Goal: Task Accomplishment & Management: Manage account settings

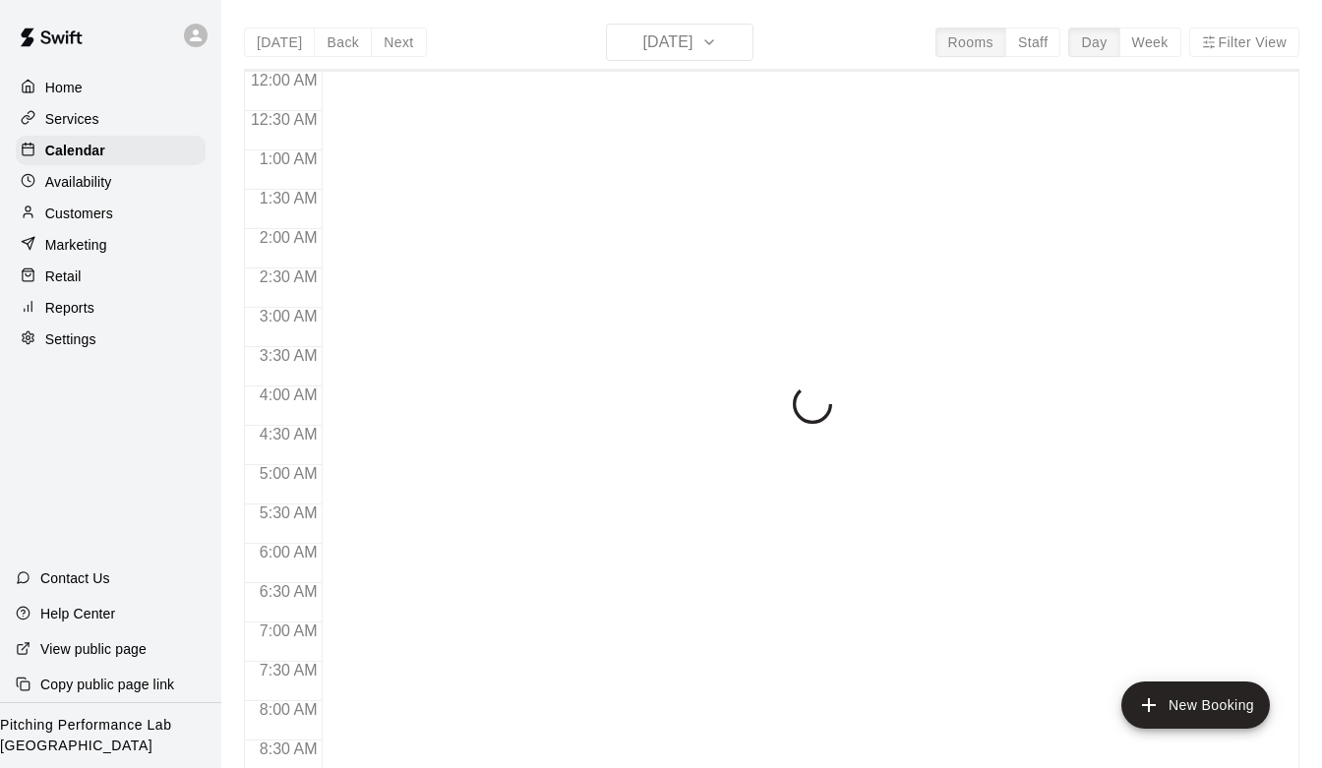
scroll to position [1129, 0]
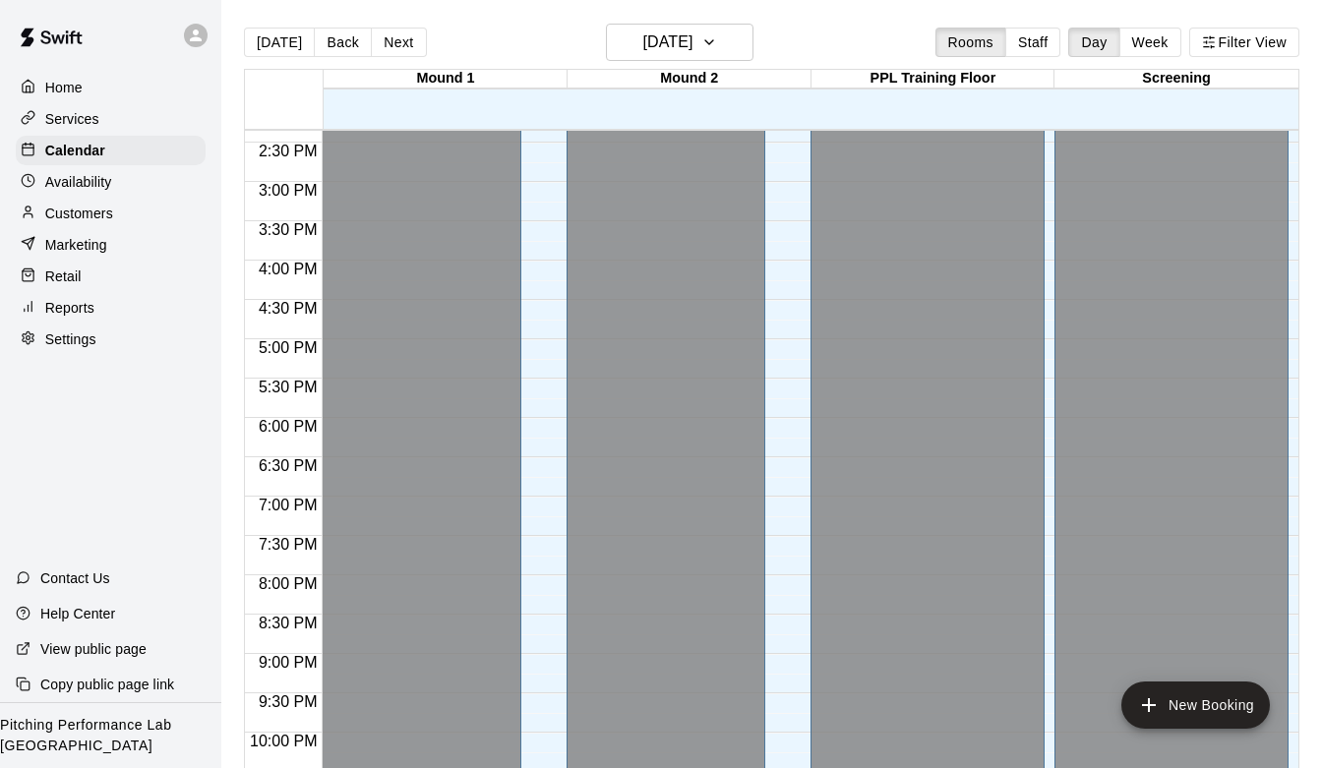
click at [113, 219] on div "Customers" at bounding box center [111, 214] width 190 height 30
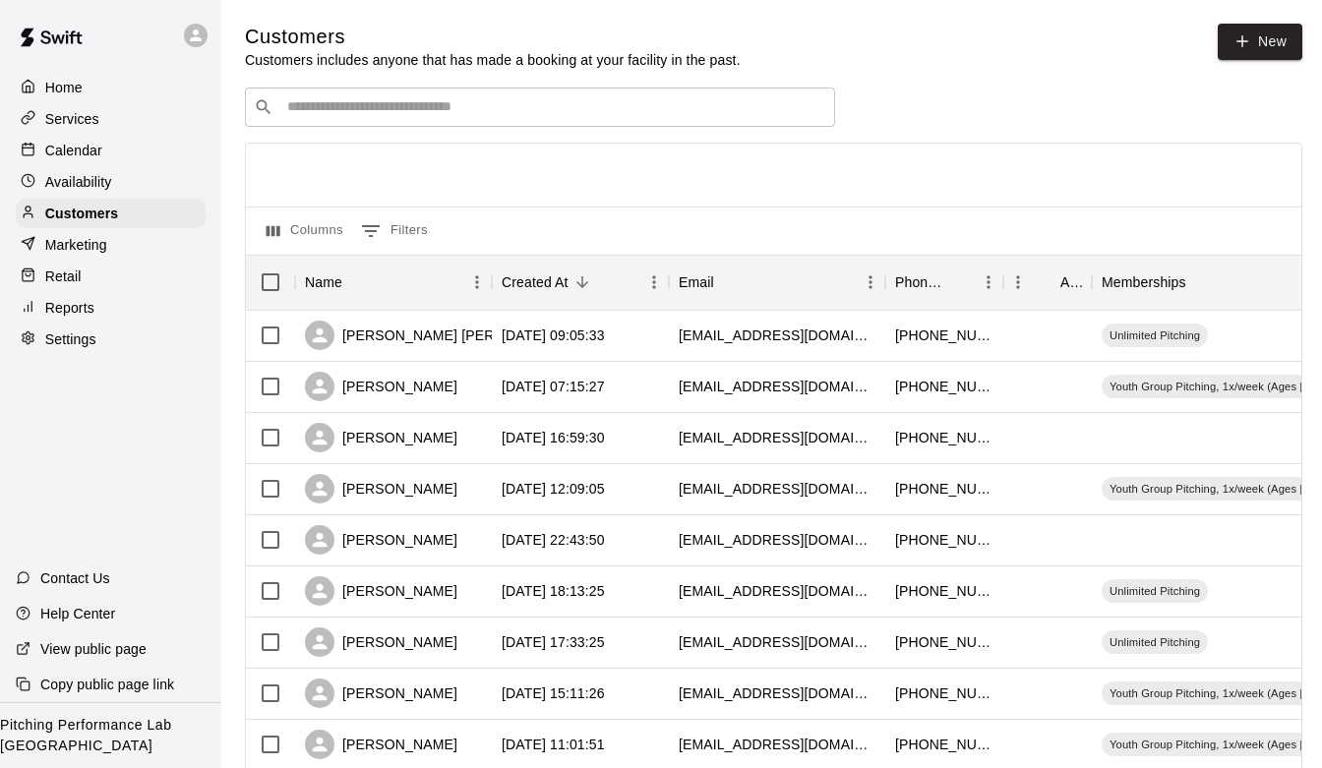
click at [370, 112] on input "Search customers by name or email" at bounding box center [553, 107] width 545 height 20
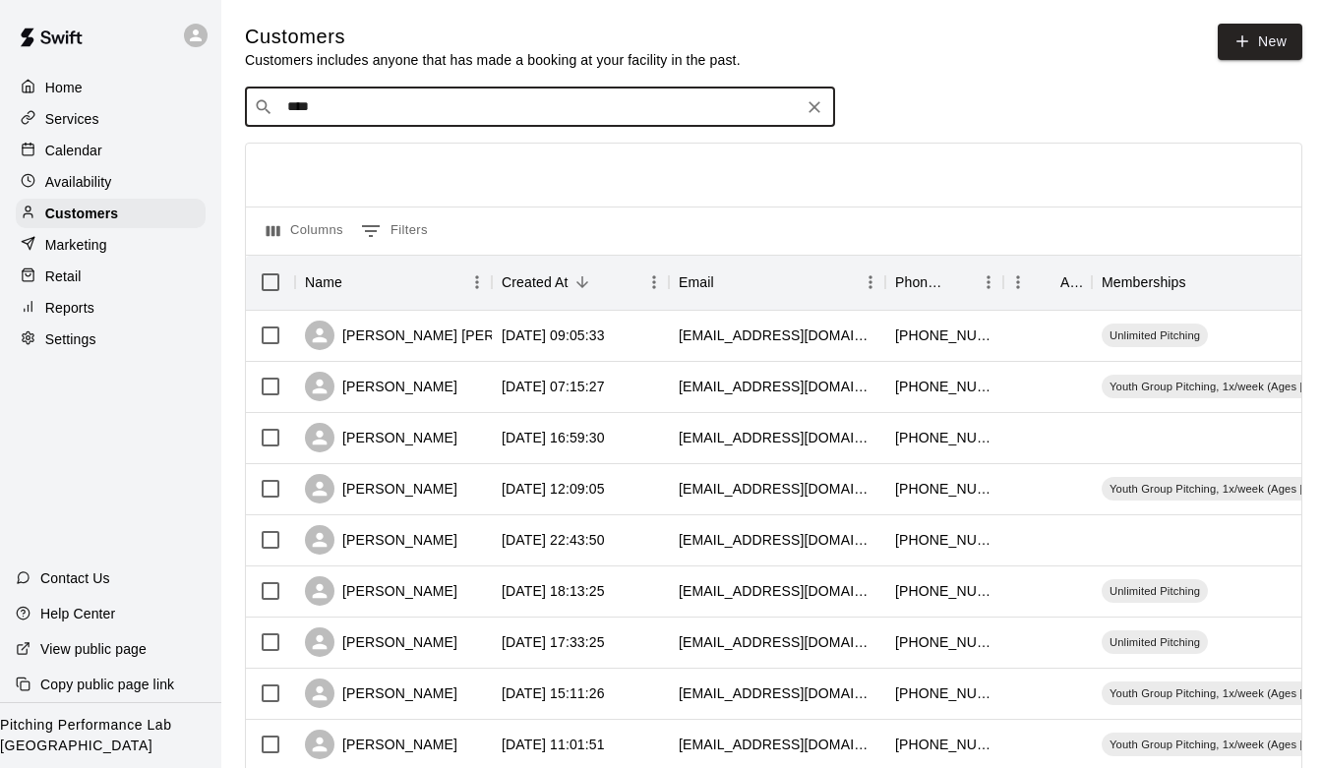
type input "*****"
click at [363, 156] on p "Kylor Vest" at bounding box center [360, 148] width 120 height 21
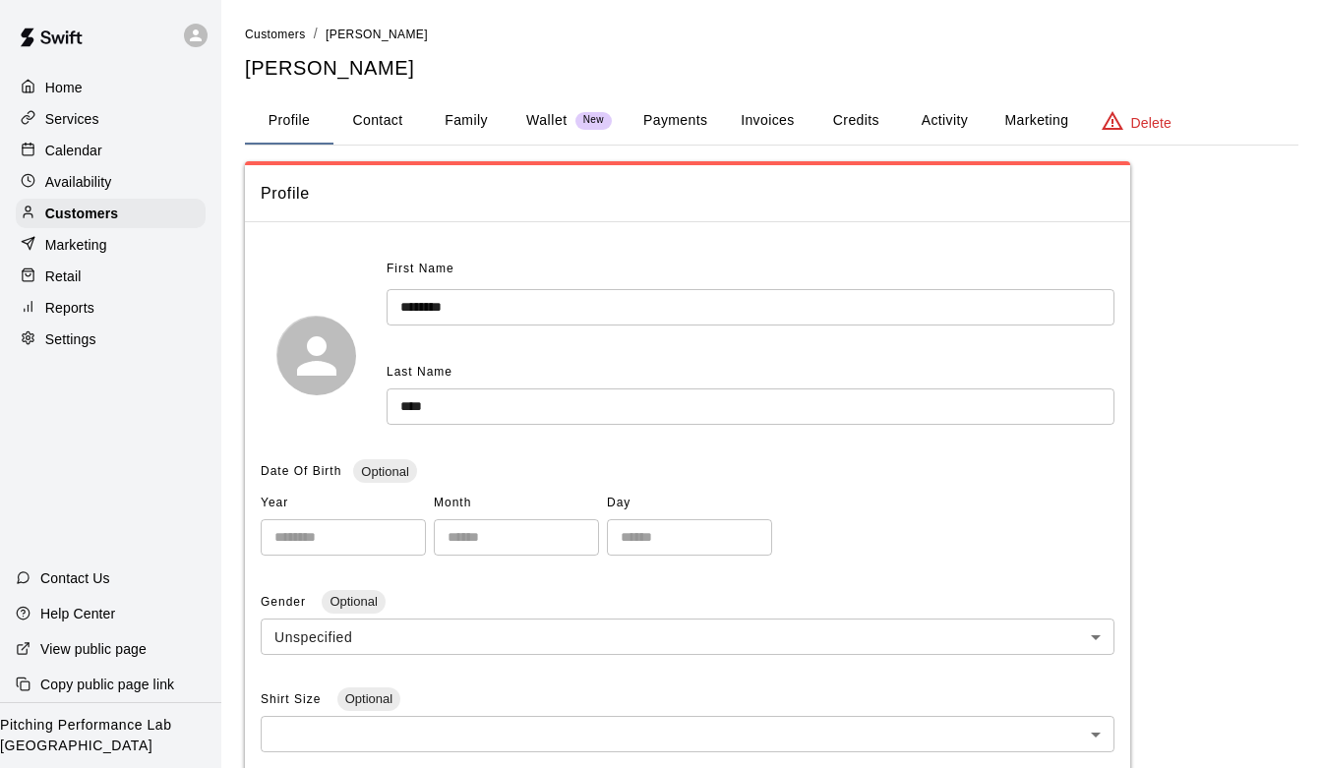
click at [948, 109] on button "Activity" at bounding box center [944, 120] width 89 height 47
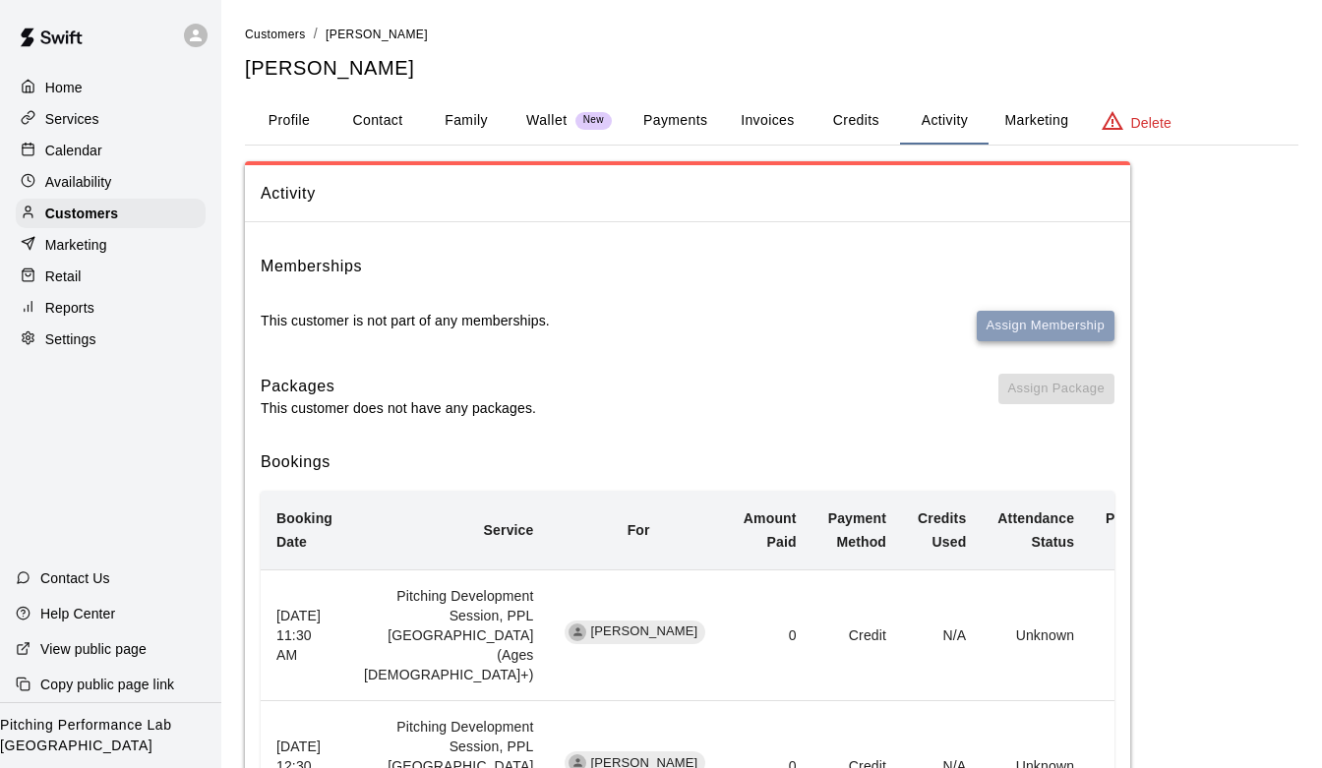
click at [1028, 317] on button "Assign Membership" at bounding box center [1046, 326] width 138 height 30
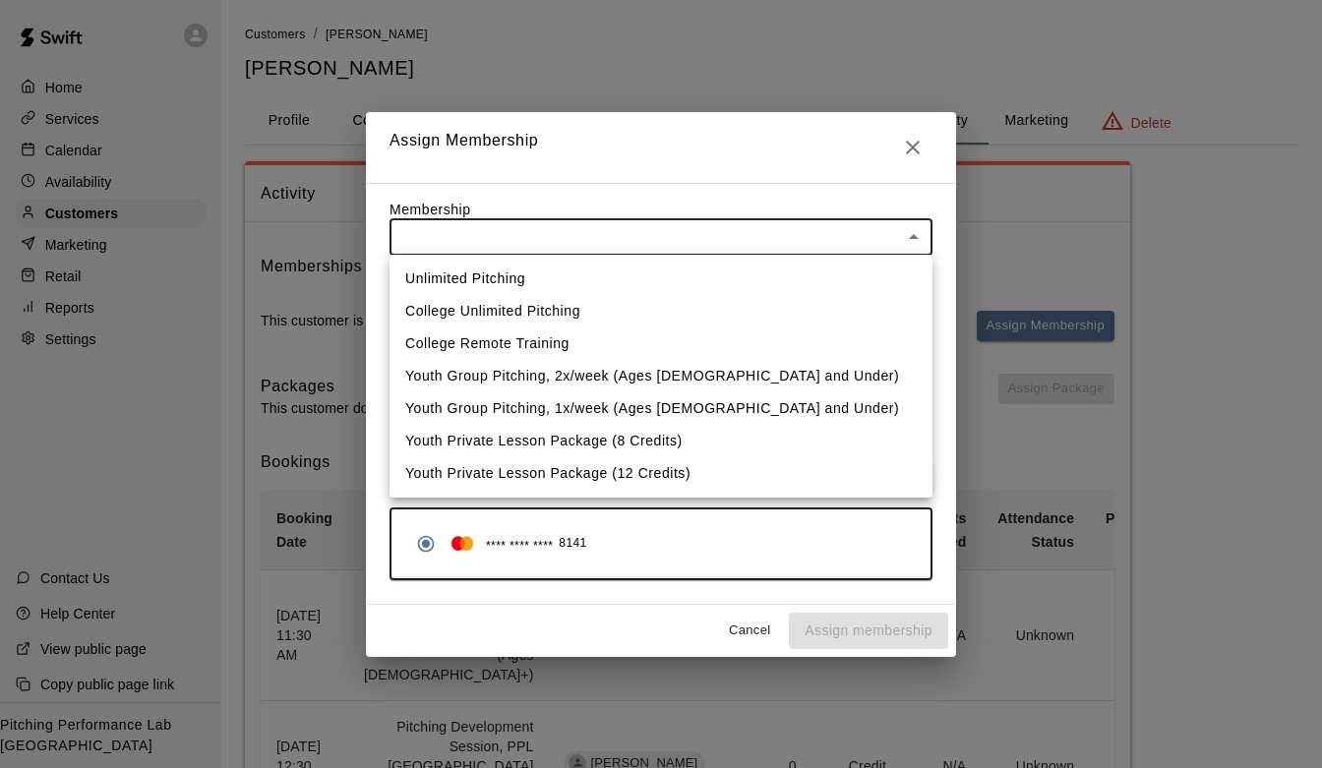
click at [798, 277] on li "Unlimited Pitching" at bounding box center [660, 279] width 543 height 32
type input "**********"
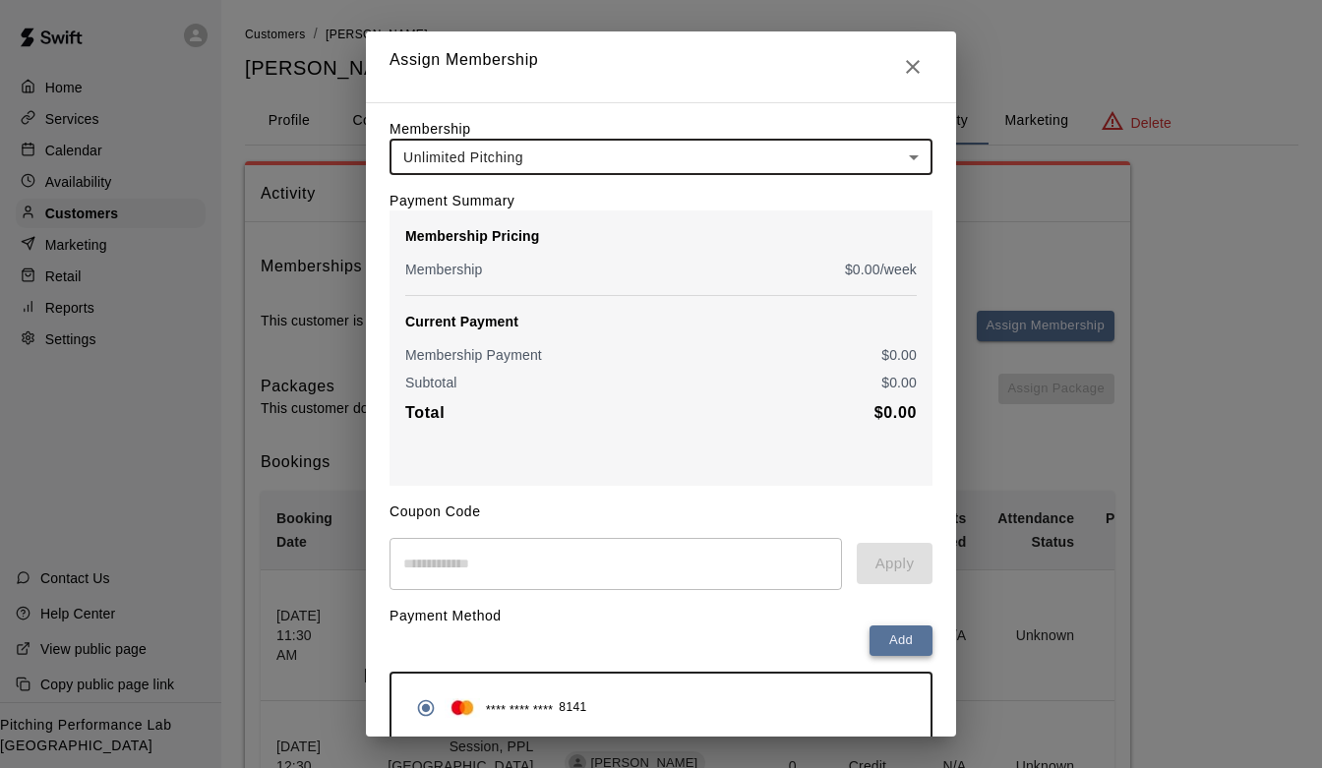
scroll to position [86, 0]
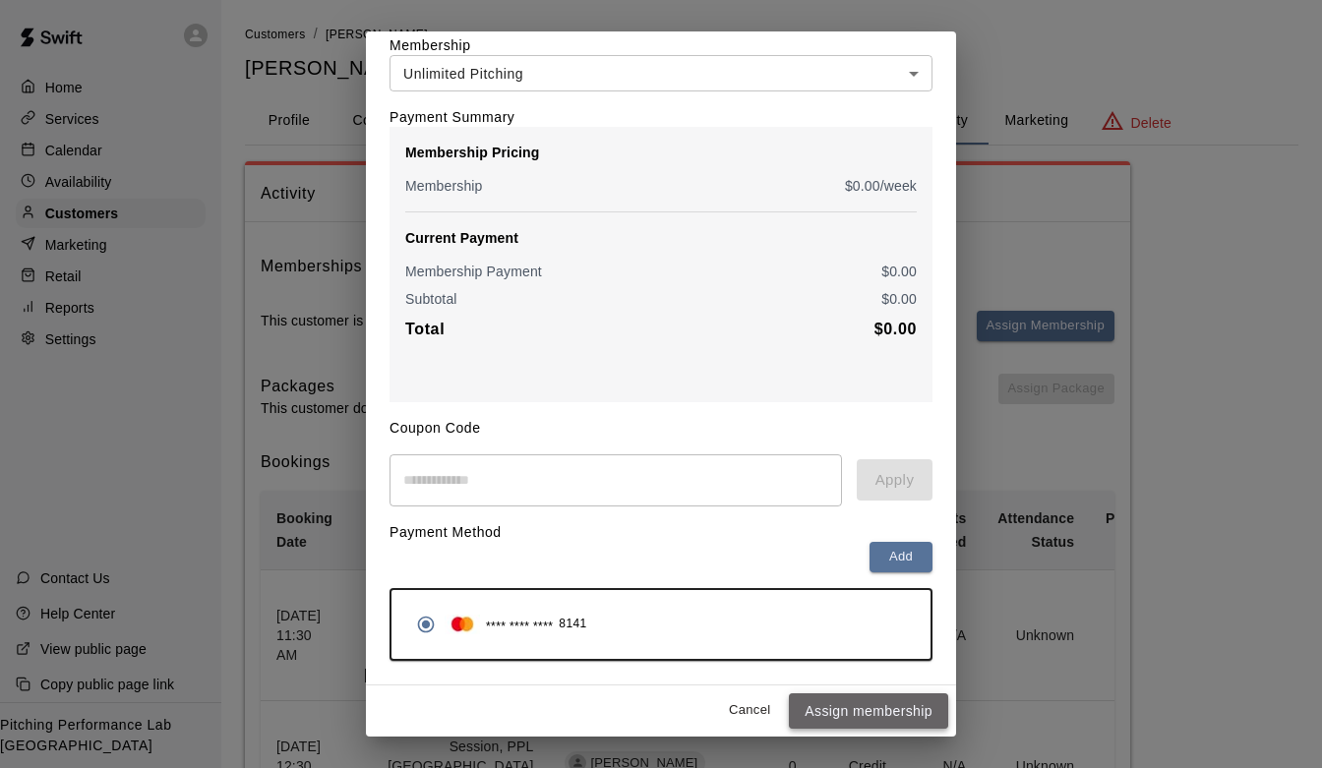
click at [855, 722] on button "Assign membership" at bounding box center [868, 711] width 159 height 36
